Goal: Task Accomplishment & Management: Complete application form

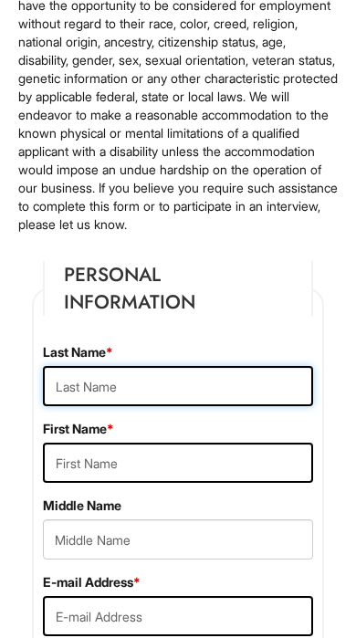
click at [206, 405] on input "text" at bounding box center [178, 386] width 270 height 40
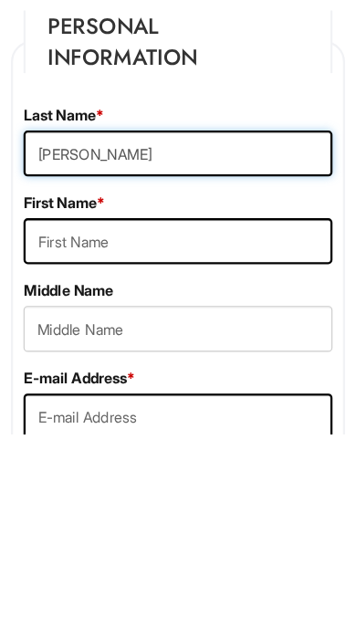
type input "[PERSON_NAME]"
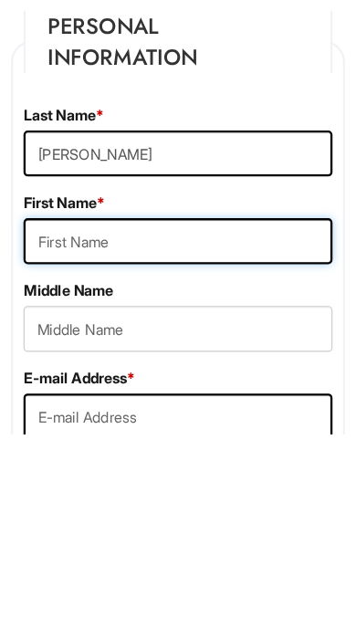
click at [157, 449] on input "text" at bounding box center [178, 469] width 270 height 40
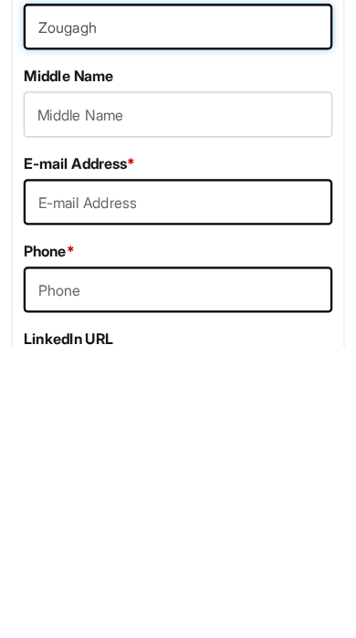
type input "Zougagh"
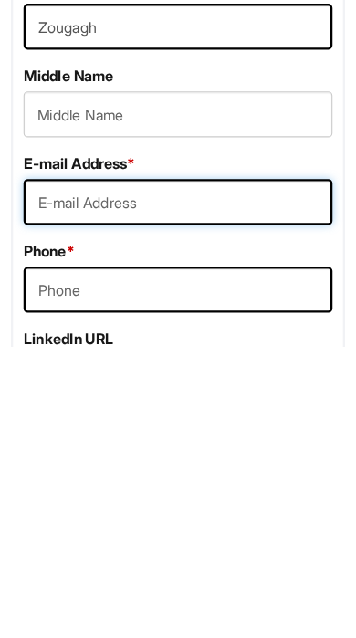
click at [173, 491] on input "email" at bounding box center [178, 511] width 270 height 40
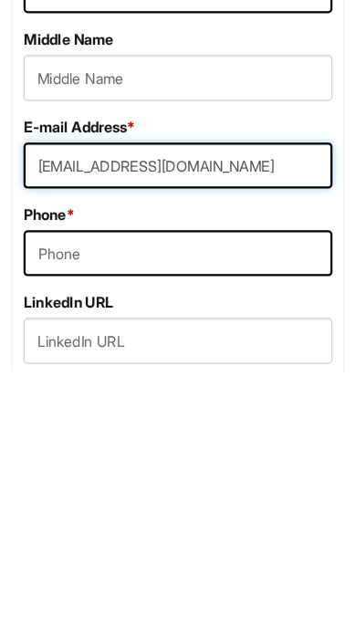
type input "[EMAIL_ADDRESS][DOMAIN_NAME]"
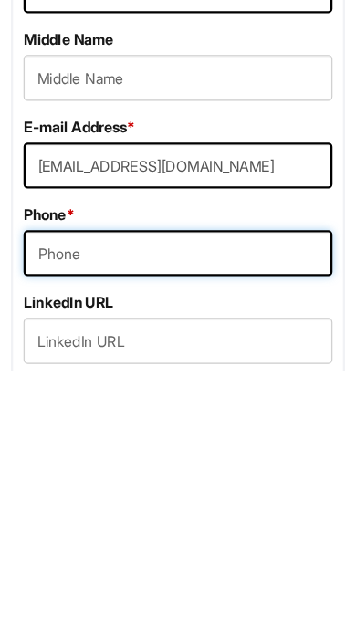
click at [161, 515] on input "tel" at bounding box center [178, 535] width 270 height 40
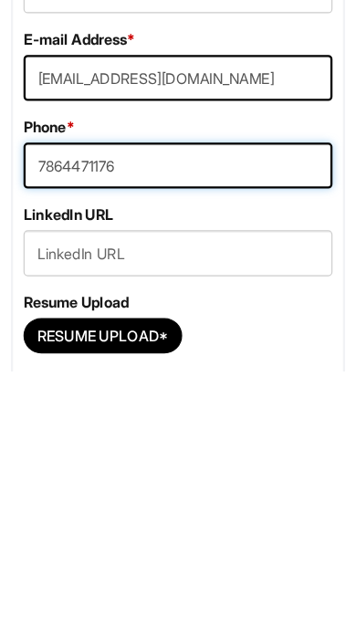
type input "7864471176"
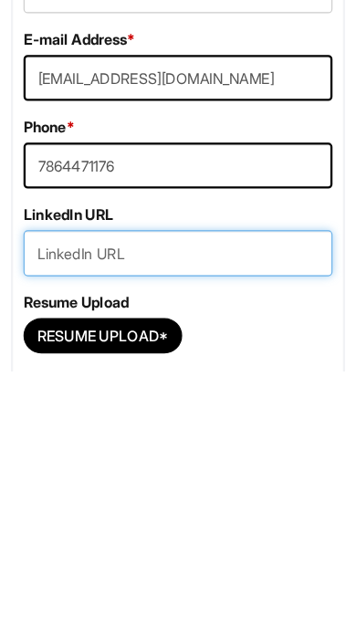
click at [131, 515] on input "url" at bounding box center [178, 535] width 270 height 40
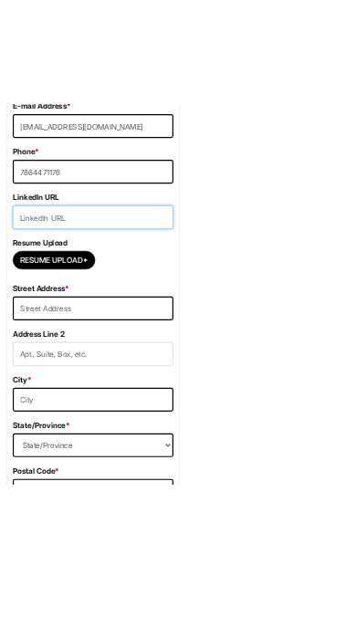
scroll to position [584, 0]
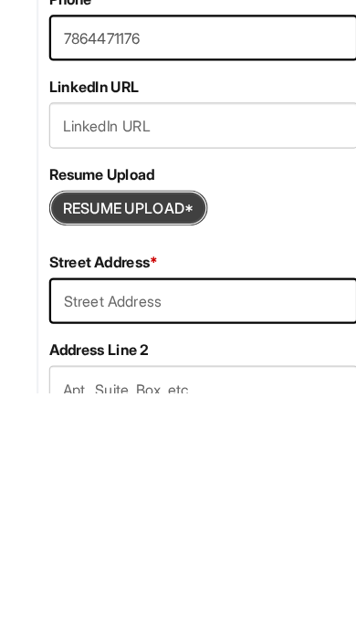
click at [145, 462] on input "Resume Upload*" at bounding box center [112, 476] width 137 height 29
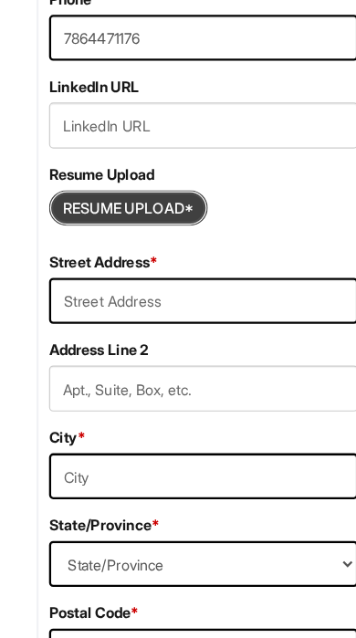
type input "C:\fakepath\Resume.pdf"
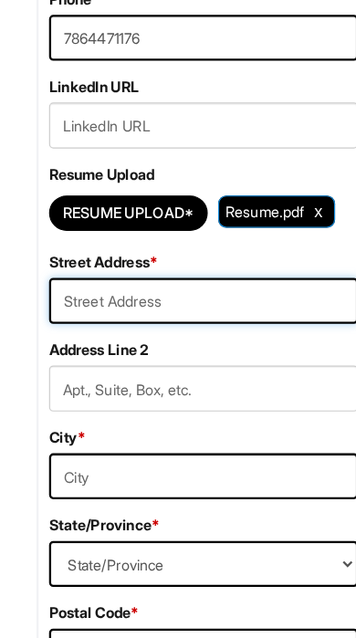
click at [237, 323] on input "text" at bounding box center [178, 343] width 270 height 40
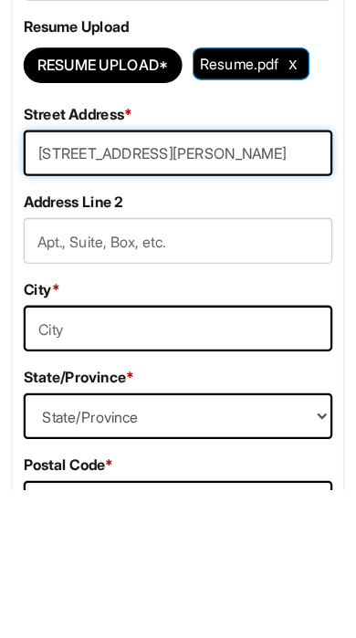
type input "[STREET_ADDRESS][PERSON_NAME]"
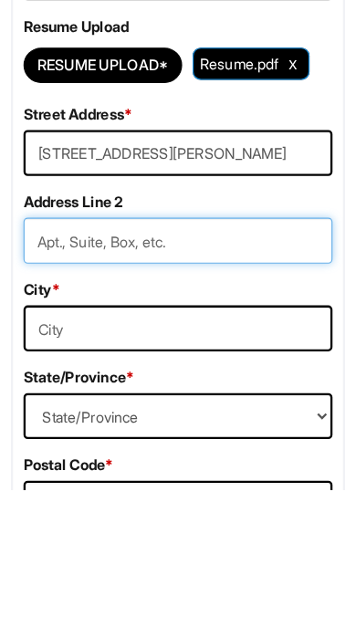
click at [187, 400] on input "text" at bounding box center [178, 420] width 270 height 40
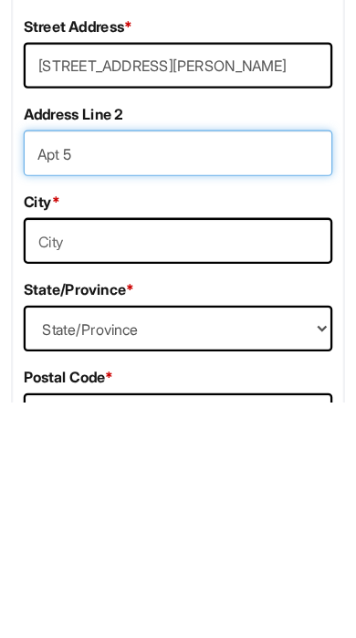
type input "Apt 5"
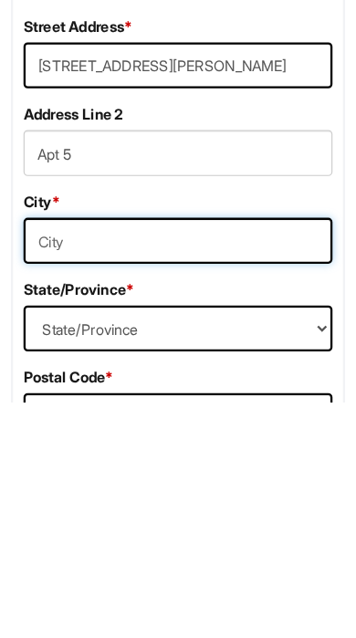
click at [207, 476] on input "text" at bounding box center [178, 496] width 270 height 40
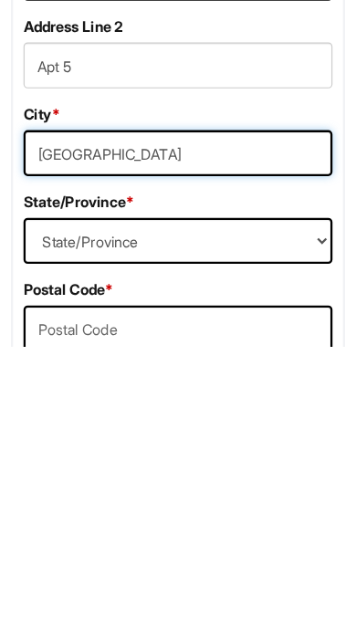
type input "[GEOGRAPHIC_DATA]"
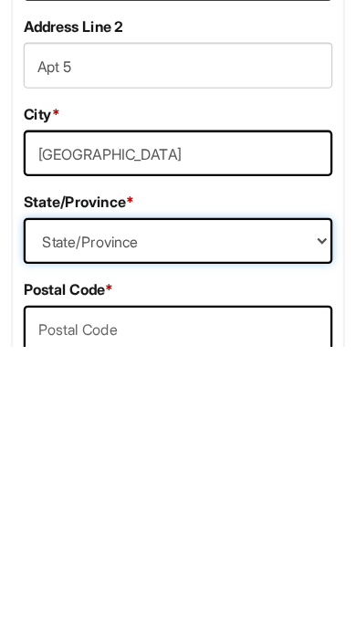
click at [205, 525] on select "State/Province [US_STATE] [US_STATE] [US_STATE] [US_STATE] [US_STATE] [US_STATE…" at bounding box center [178, 545] width 270 height 40
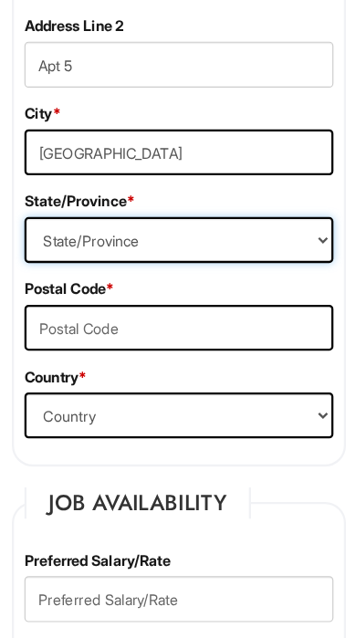
select select "FL"
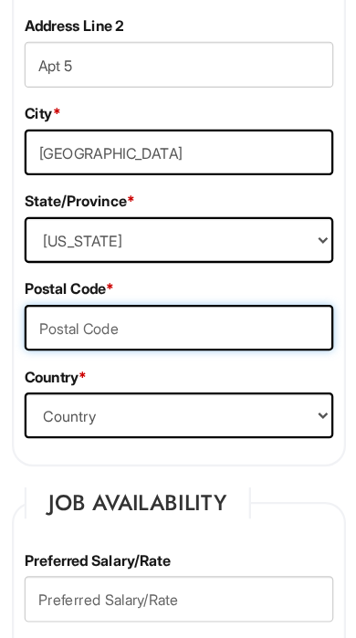
click at [192, 347] on input "text" at bounding box center [178, 367] width 270 height 40
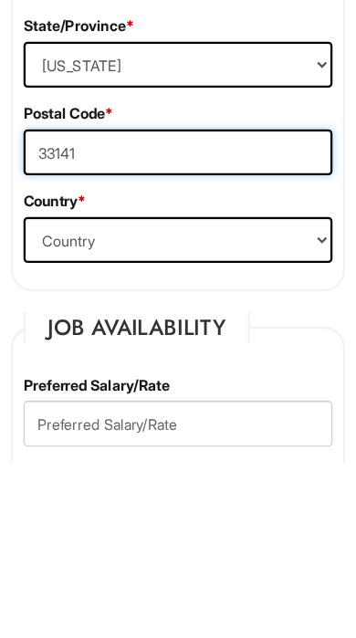
type input "33141"
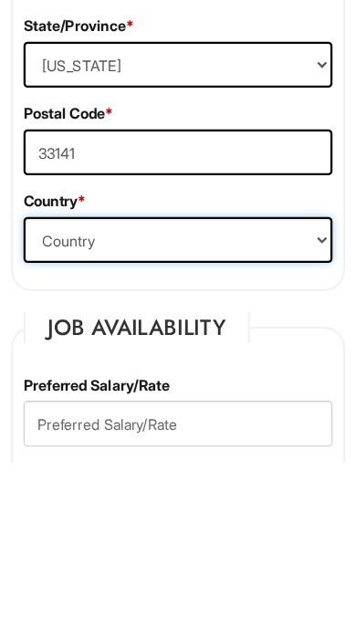
click at [203, 423] on select "Country [GEOGRAPHIC_DATA] [GEOGRAPHIC_DATA] [GEOGRAPHIC_DATA] [US_STATE] [GEOGR…" at bounding box center [178, 443] width 270 height 40
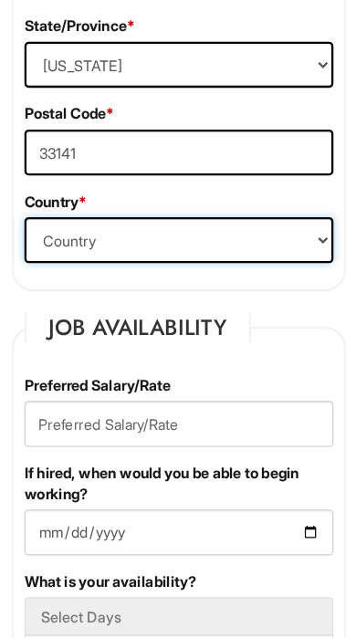
select select "[GEOGRAPHIC_DATA]"
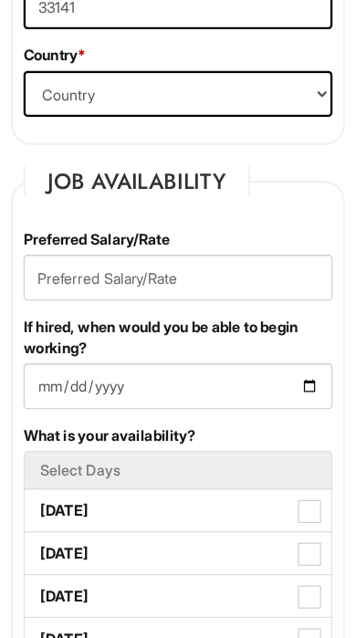
scroll to position [1377, 0]
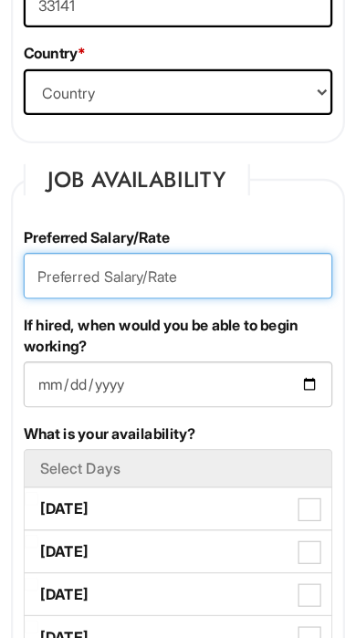
click at [202, 288] on input "text" at bounding box center [178, 308] width 270 height 40
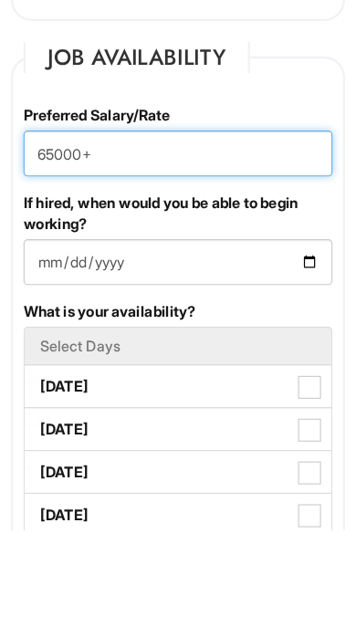
type input "65000+"
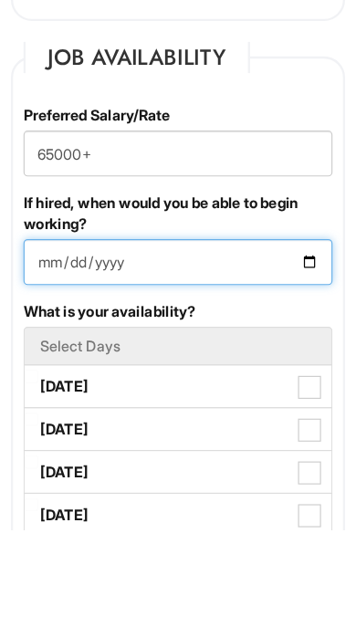
click at [169, 383] on input "If hired, when would you be able to begin working?" at bounding box center [178, 403] width 270 height 40
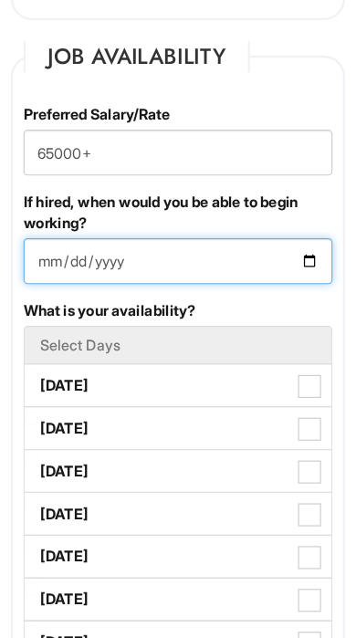
type input "[DATE]"
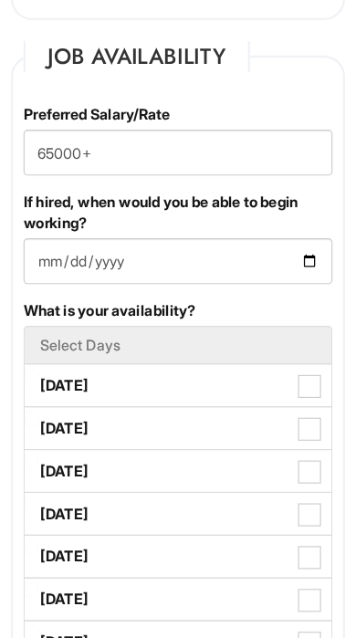
click at [238, 352] on li "Select Days" at bounding box center [178, 369] width 270 height 34
click at [283, 395] on span at bounding box center [293, 405] width 20 height 20
click at [56, 390] on Available_Monday "[DATE]" at bounding box center [50, 396] width 12 height 12
checkbox Available_Monday "true"
click at [283, 432] on span at bounding box center [293, 442] width 20 height 20
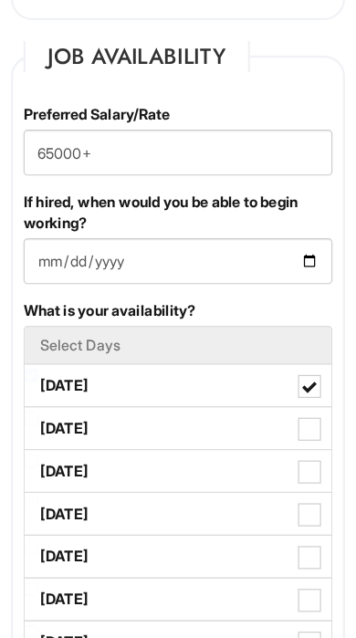
click at [56, 427] on Available_Tuesday "[DATE]" at bounding box center [50, 433] width 12 height 12
checkbox Available_Tuesday "true"
click at [283, 470] on span at bounding box center [293, 480] width 20 height 20
click at [56, 464] on Available_Wednesday "[DATE]" at bounding box center [50, 470] width 12 height 12
checkbox Available_Wednesday "true"
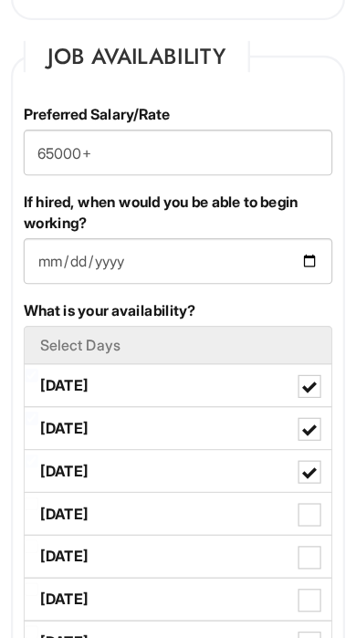
click at [281, 498] on label "[DATE]" at bounding box center [178, 516] width 268 height 36
click at [56, 502] on Available_Thursday "[DATE]" at bounding box center [50, 508] width 12 height 12
checkbox Available_Thursday "true"
click at [281, 536] on label "[DATE]" at bounding box center [178, 554] width 268 height 36
click at [56, 539] on Available_Friday "[DATE]" at bounding box center [50, 545] width 12 height 12
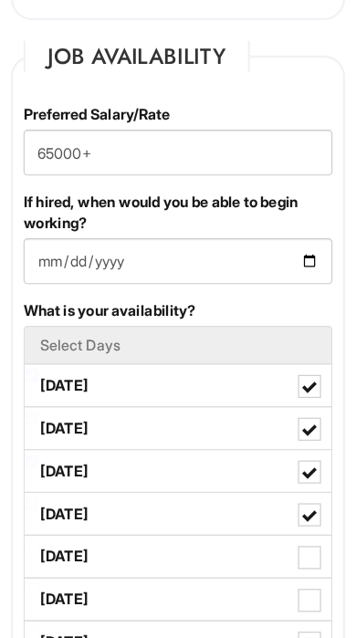
checkbox Available_Friday "true"
click at [286, 573] on label "[DATE]" at bounding box center [178, 591] width 268 height 36
click at [56, 577] on Available_Saturday "[DATE]" at bounding box center [50, 583] width 12 height 12
checkbox Available_Saturday "true"
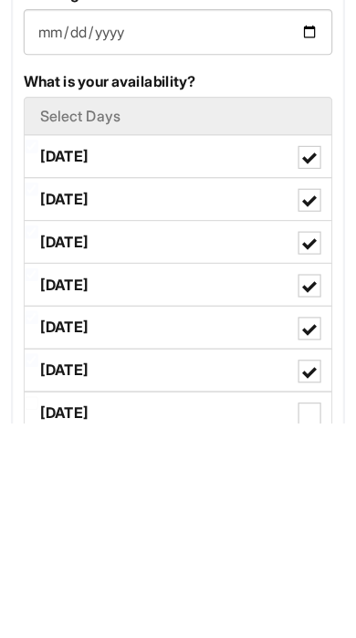
click at [283, 619] on span at bounding box center [293, 629] width 20 height 20
click at [56, 614] on Available_Sunday "[DATE]" at bounding box center [50, 620] width 12 height 12
checkbox Available_Sunday "true"
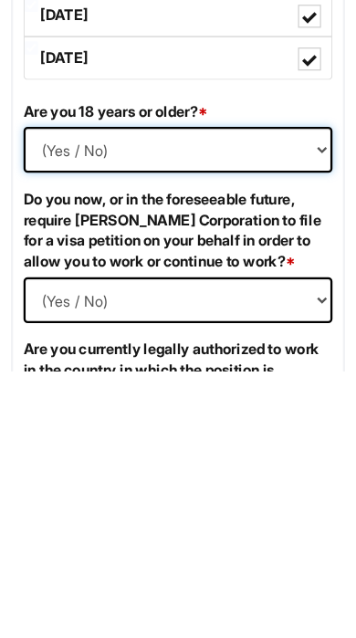
select select "Yes"
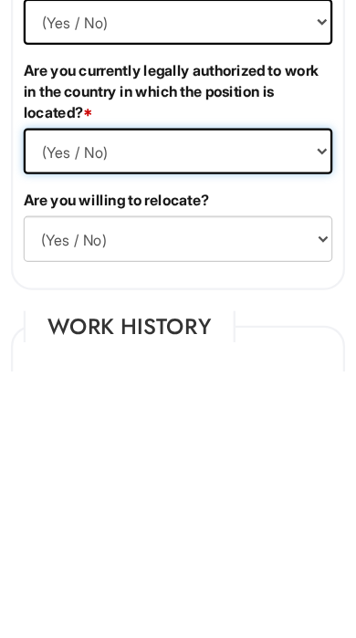
select select "Yes"
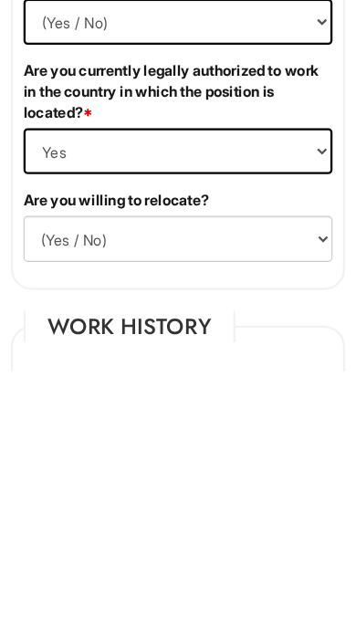
radio input "true"
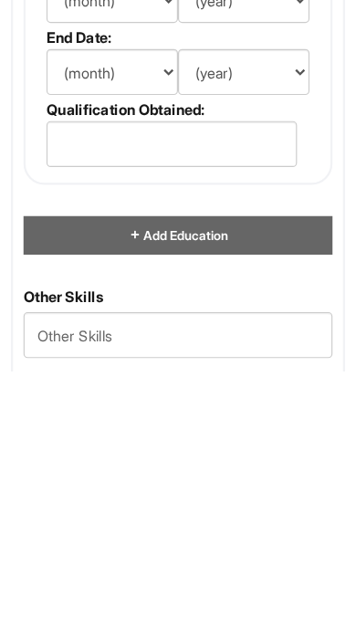
scroll to position [2757, 0]
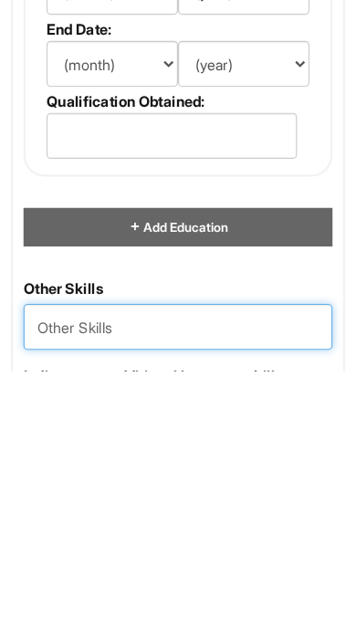
click at [238, 578] on Skills "text" at bounding box center [178, 598] width 270 height 40
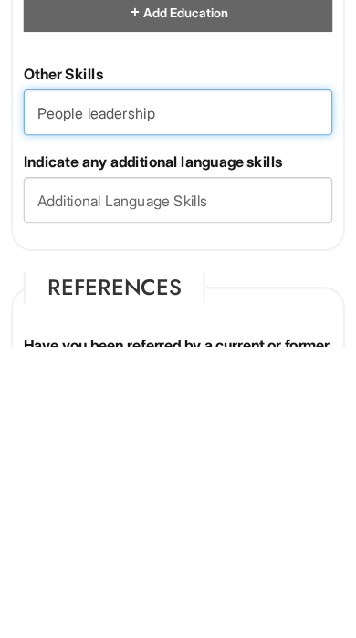
type Skills "People leadership"
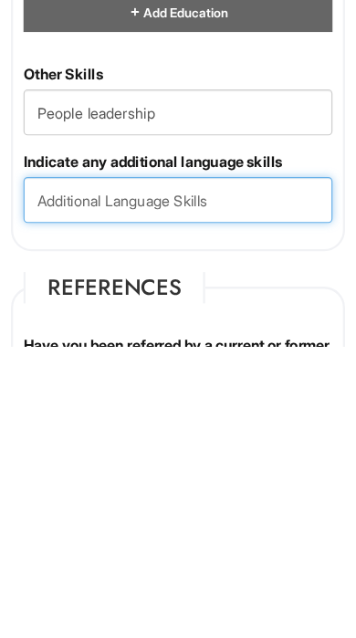
click at [189, 489] on input "text" at bounding box center [178, 509] width 270 height 40
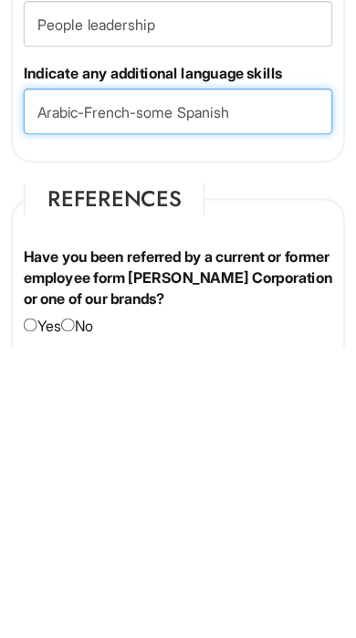
type input "Arabic-French-some Spanish"
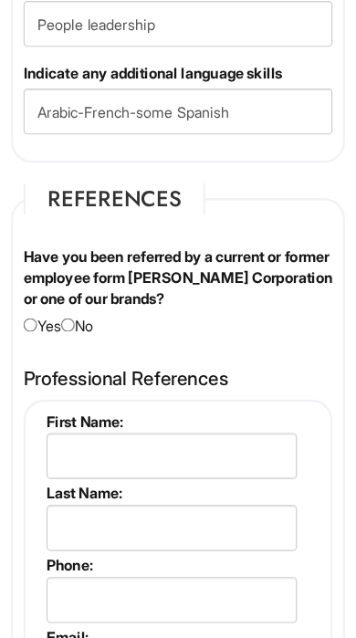
click at [76, 346] on input "radio" at bounding box center [82, 352] width 12 height 12
radio input "true"
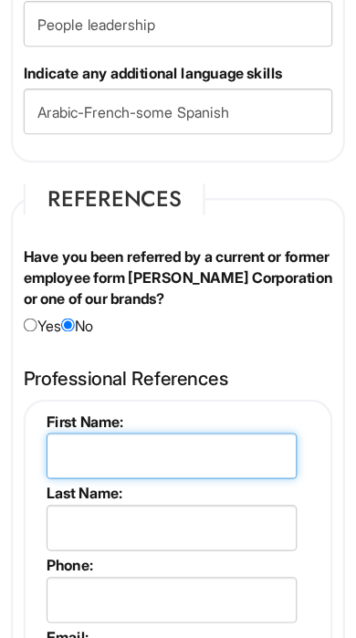
click at [97, 458] on input "text" at bounding box center [172, 466] width 219 height 40
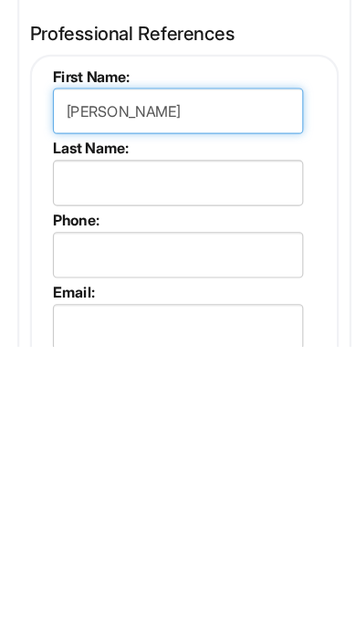
type input "[PERSON_NAME]"
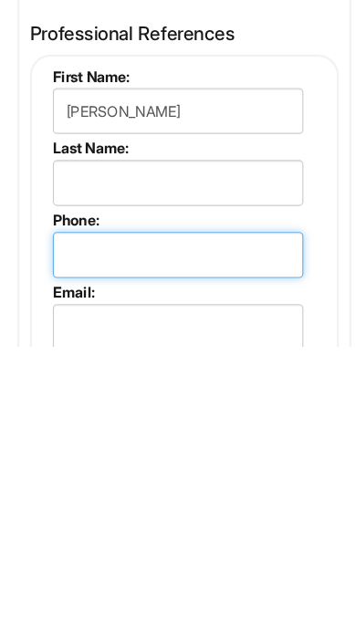
click at [79, 537] on input "tel" at bounding box center [172, 557] width 219 height 40
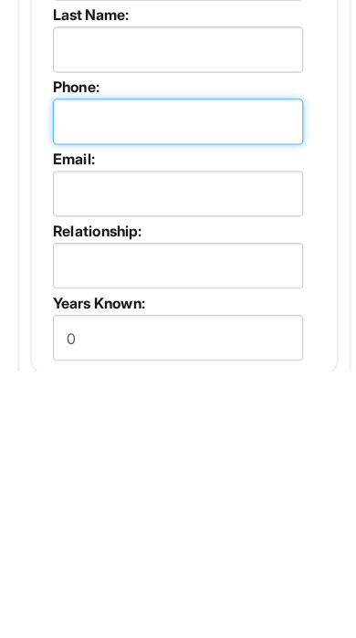
scroll to position [3686, 0]
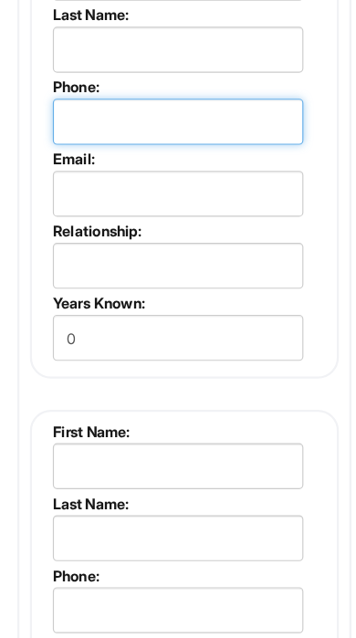
paste input "[PHONE_NUMBER]"
type input "[PHONE_NUMBER]"
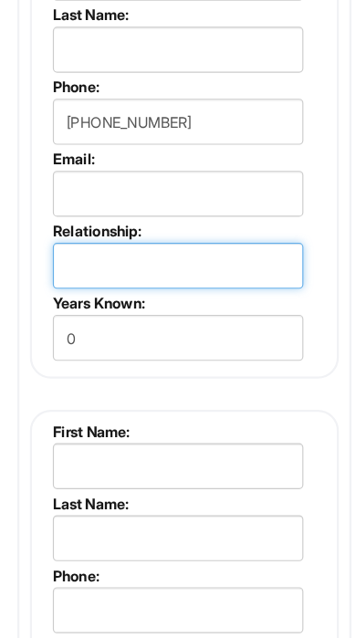
click at [91, 280] on input "text" at bounding box center [172, 299] width 219 height 40
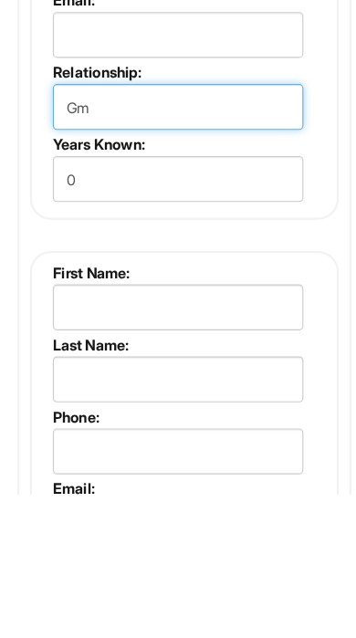
type input "Gm"
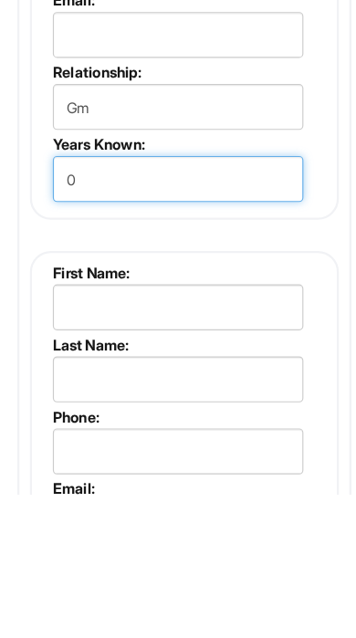
click at [161, 342] on input "0" at bounding box center [172, 362] width 219 height 40
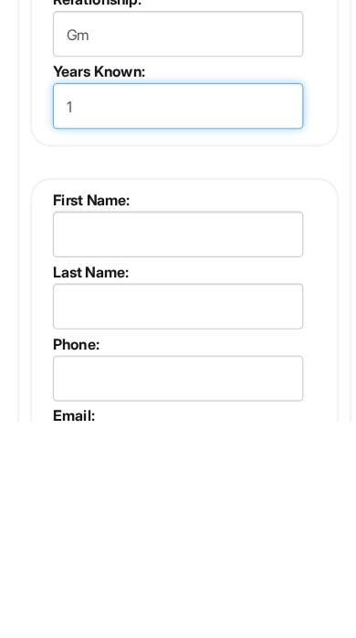
type input "1"
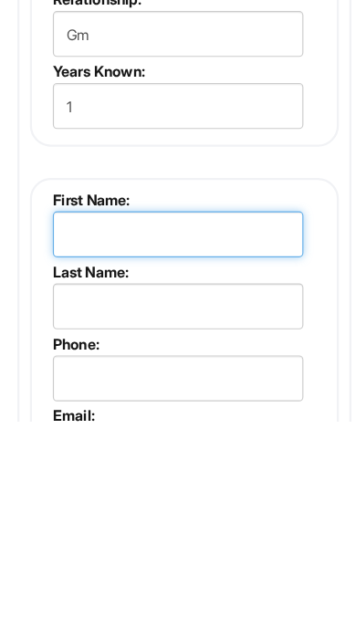
click at [203, 454] on input "text" at bounding box center [172, 474] width 219 height 40
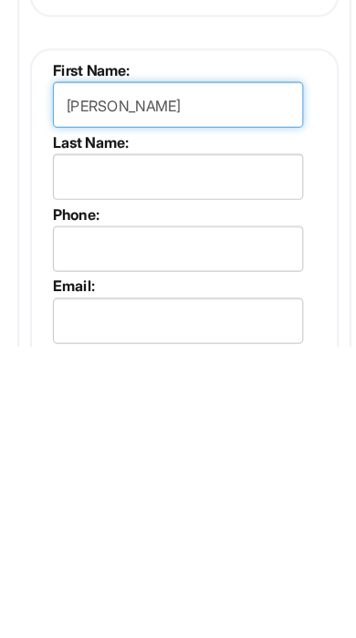
type input "[PERSON_NAME]"
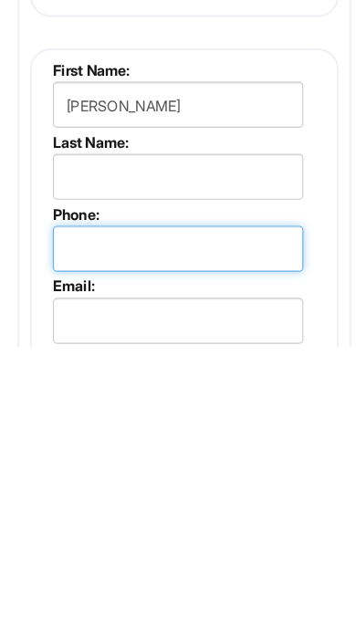
click at [171, 532] on input "tel" at bounding box center [172, 552] width 219 height 40
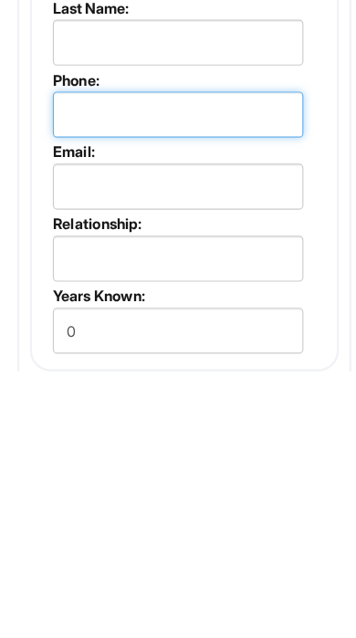
scroll to position [4118, 0]
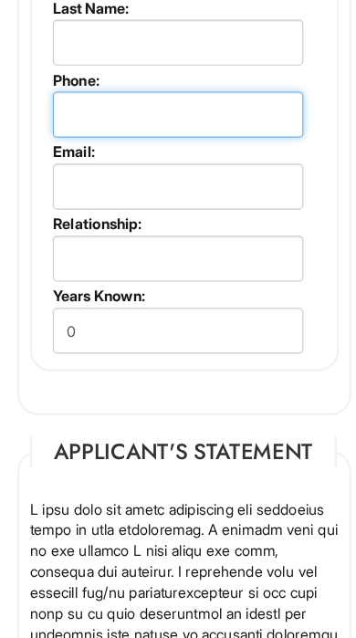
click at [167, 176] on input "tel" at bounding box center [172, 168] width 219 height 40
paste input "[PHONE_NUMBER]"
type input "[PHONE_NUMBER]"
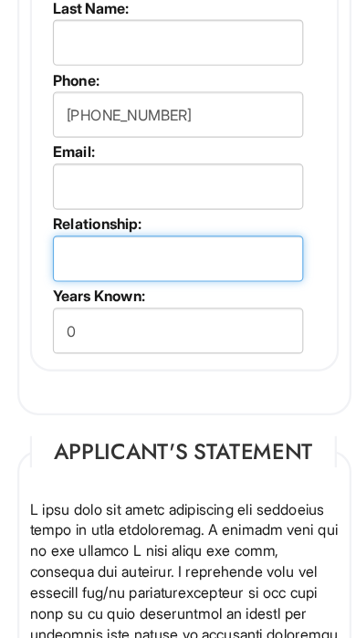
click at [164, 280] on input "text" at bounding box center [172, 294] width 219 height 40
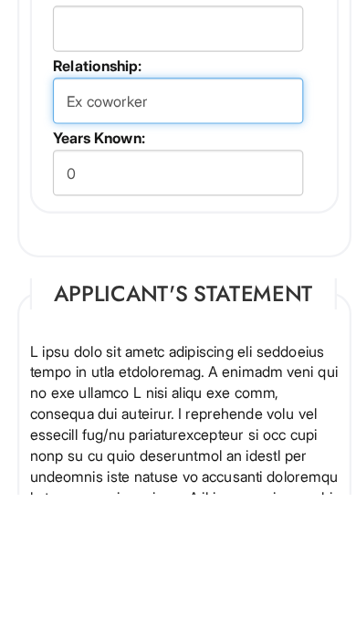
type input "Ex coworker"
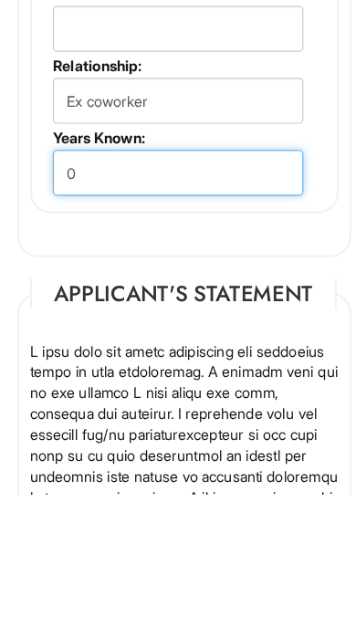
click at [185, 337] on input "0" at bounding box center [172, 357] width 219 height 40
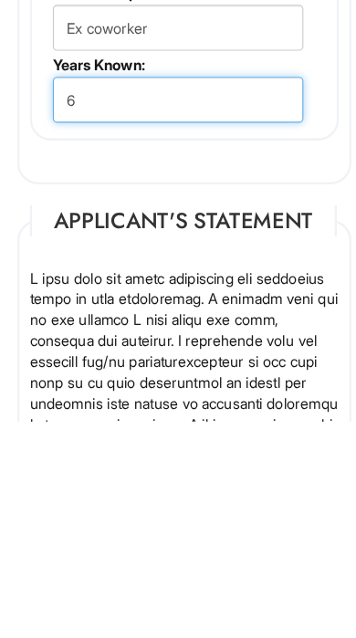
type input "6"
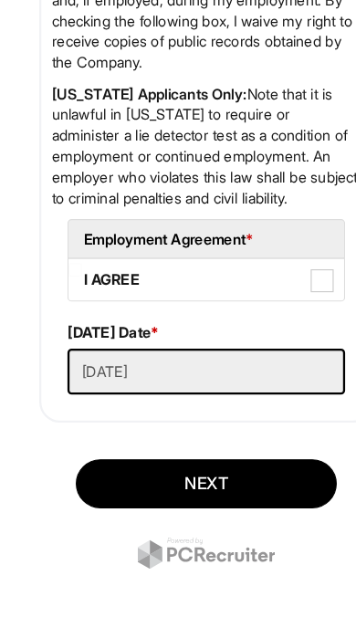
scroll to position [5886, 0]
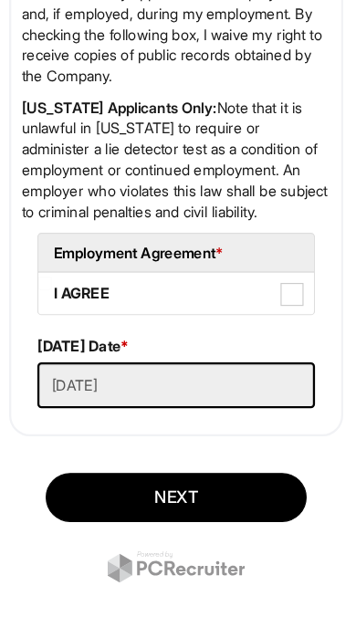
click at [269, 303] on span at bounding box center [279, 313] width 20 height 20
click at [69, 297] on AGREE "I AGREE" at bounding box center [63, 303] width 12 height 12
checkbox AGREE "true"
click at [195, 469] on button "Next" at bounding box center [178, 490] width 228 height 43
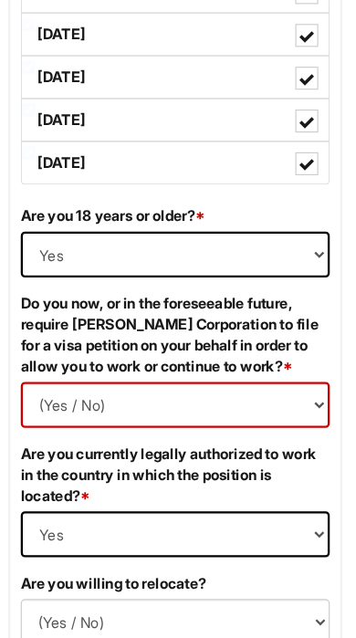
scroll to position [1946, 0]
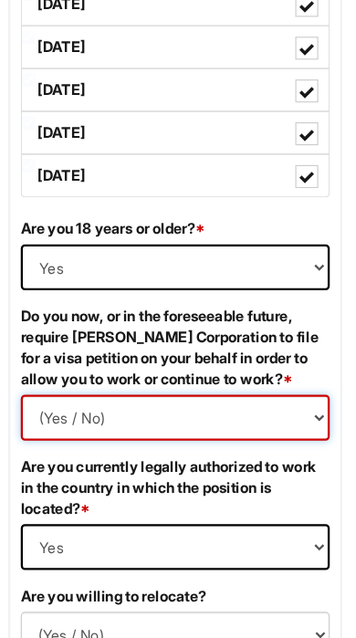
click at [265, 395] on Required "(Yes / No) Yes No" at bounding box center [178, 415] width 270 height 40
select Required "No"
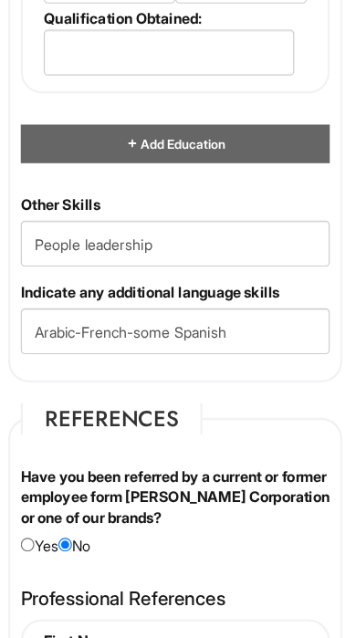
scroll to position [3204, 0]
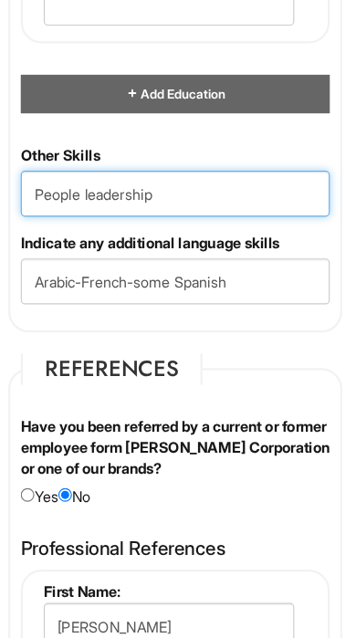
click at [197, 208] on Skills "People leadership" at bounding box center [178, 188] width 270 height 40
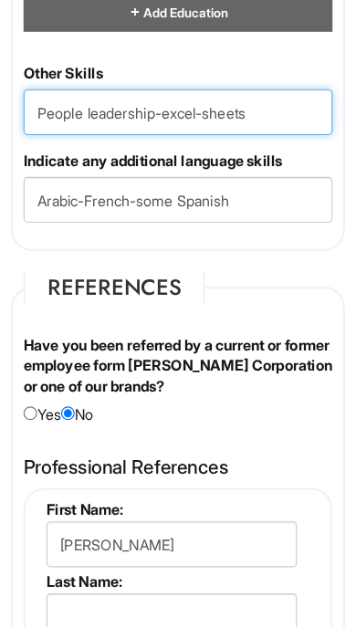
type Skills "People leadership-excel-sheets"
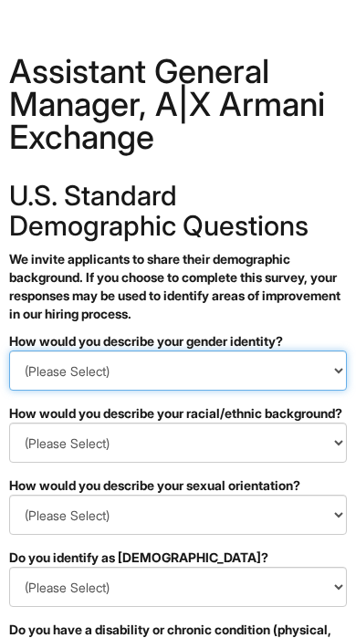
click at [317, 369] on select "(Please Select) Man Woman Non-binary I prefer to self-describe I don't wish to …" at bounding box center [178, 370] width 338 height 40
select select "Man"
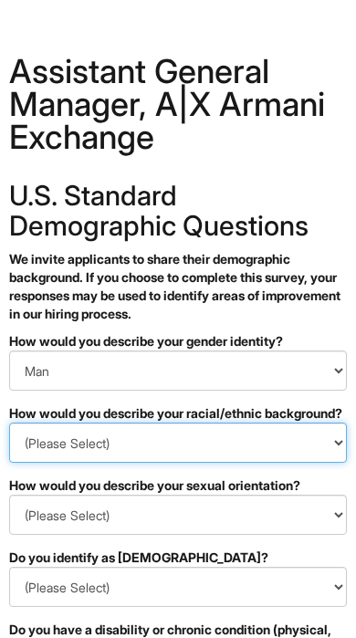
click at [265, 463] on select "(Please Select) Black or of African descent East Asian Hispanic, Latinx or of S…" at bounding box center [178, 442] width 338 height 40
select select "Black or of African descent"
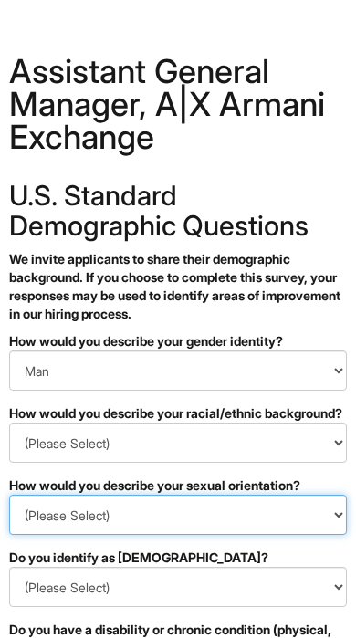
click at [286, 535] on select "(Please Select) Asexual Bisexual and/or pansexual Gay Heterosexual Lesbian Quee…" at bounding box center [178, 514] width 338 height 40
select select "Gay"
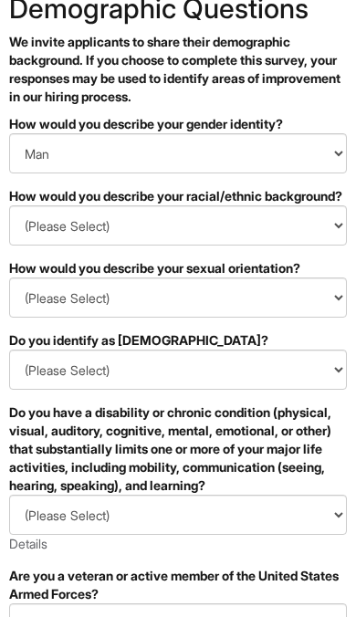
scroll to position [224, 0]
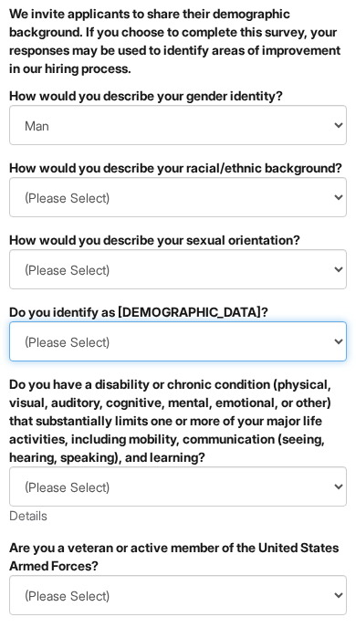
click at [267, 359] on select "(Please Select) Yes No I prefer to self-describe I don't wish to answer" at bounding box center [178, 363] width 338 height 40
select select "No"
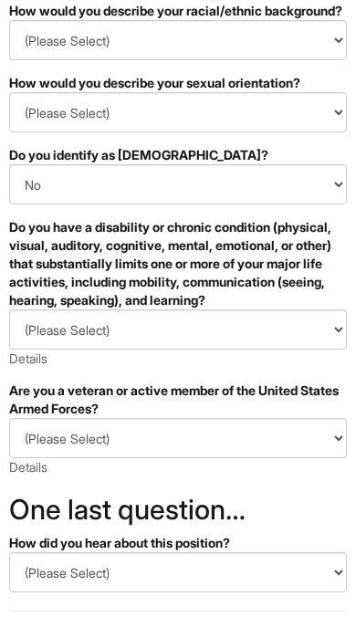
scroll to position [389, 0]
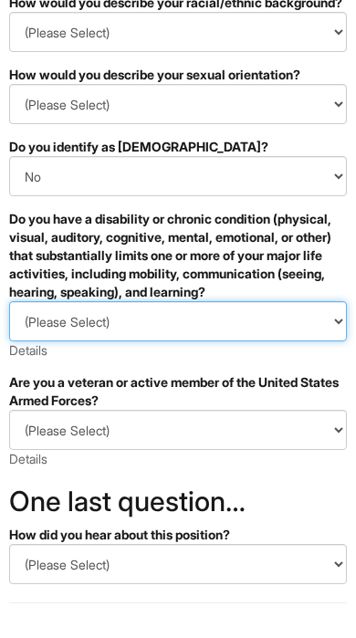
click at [114, 359] on select "(Please Select) YES, I HAVE A DISABILITY (or previously had a disability) NO, I…" at bounding box center [178, 343] width 338 height 40
select select "NO, I DON'T HAVE A DISABILITY"
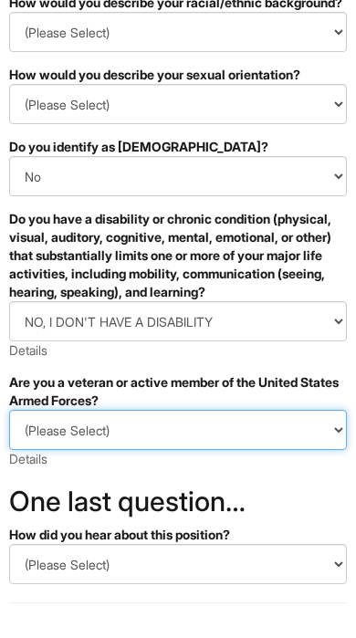
click at [88, 471] on select "(Please Select) I IDENTIFY AS ONE OR MORE OF THE CLASSIFICATIONS OF PROTECTED V…" at bounding box center [178, 452] width 338 height 40
select select "I AM NOT A PROTECTED VETERAN"
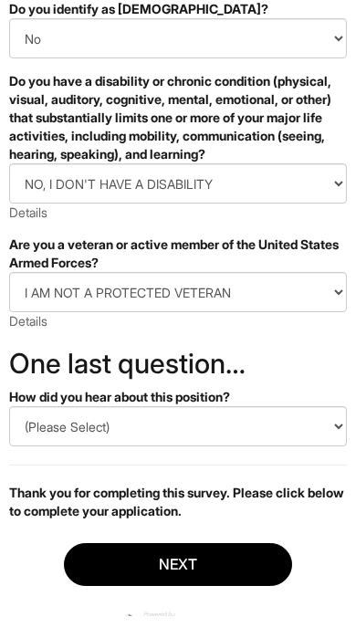
scroll to position [541, 0]
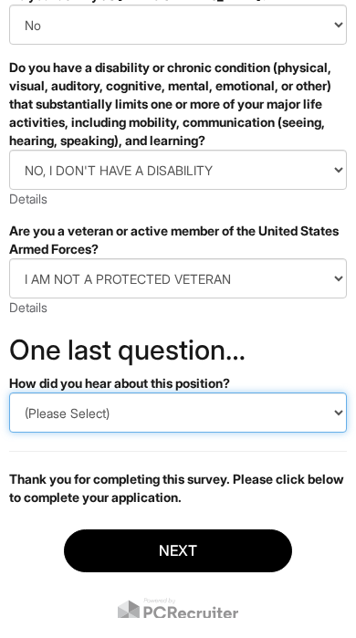
click at [133, 453] on select "(Please Select) CareerBuilder Indeed LinkedIn Monster Referral Other" at bounding box center [178, 433] width 338 height 40
select select "LinkedIn"
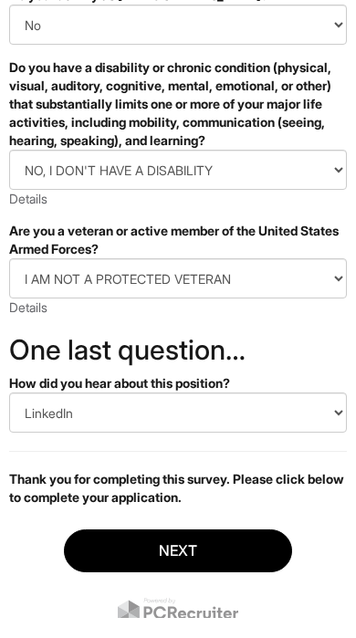
click at [152, 593] on button "Next" at bounding box center [178, 571] width 228 height 43
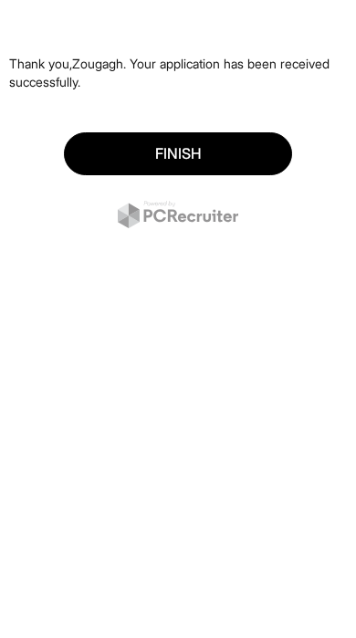
click at [107, 154] on button "Finish" at bounding box center [178, 153] width 228 height 43
